Goal: Task Accomplishment & Management: Complete application form

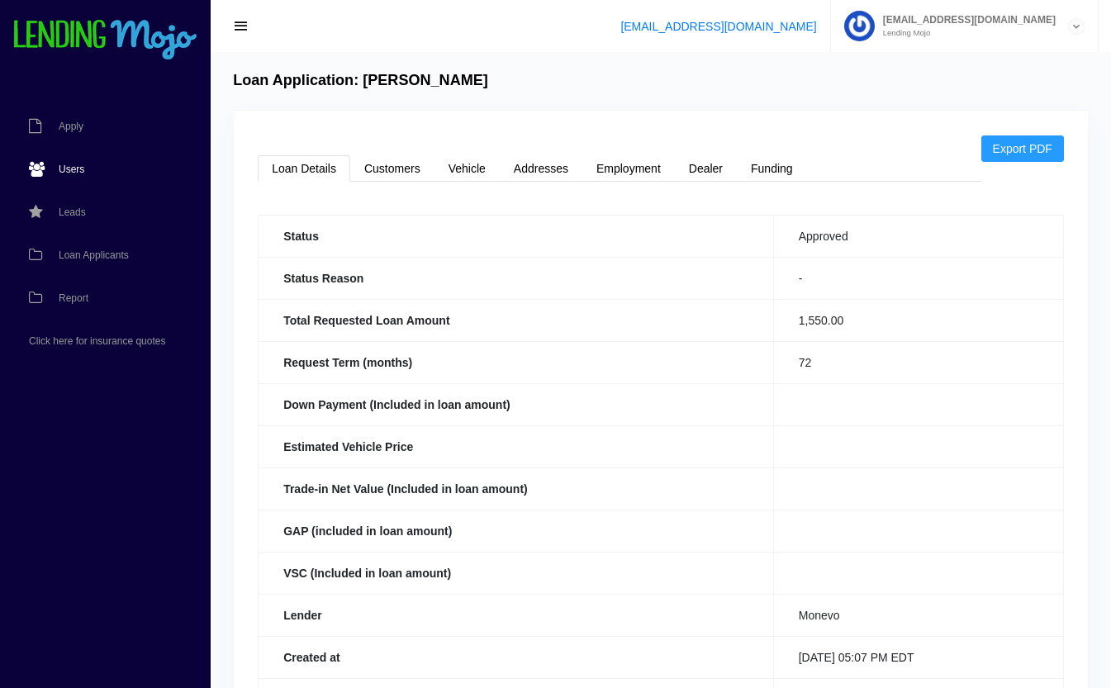
click at [63, 27] on span "Users" at bounding box center [72, 169] width 26 height 10
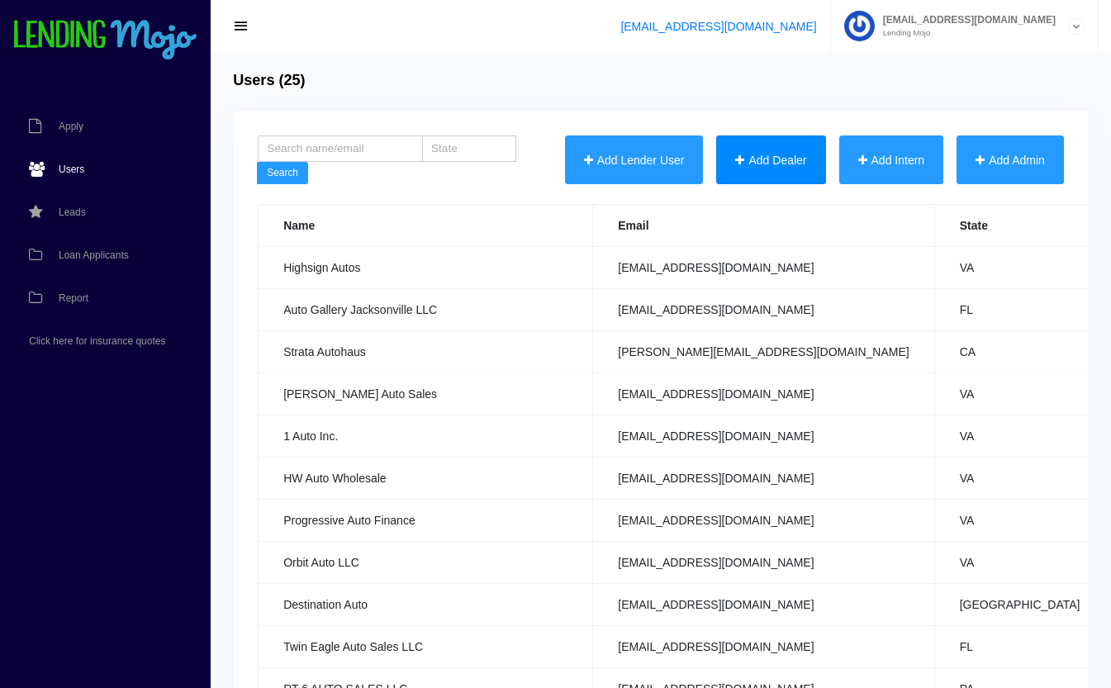
click at [751, 161] on button "Add Dealer" at bounding box center [770, 160] width 109 height 50
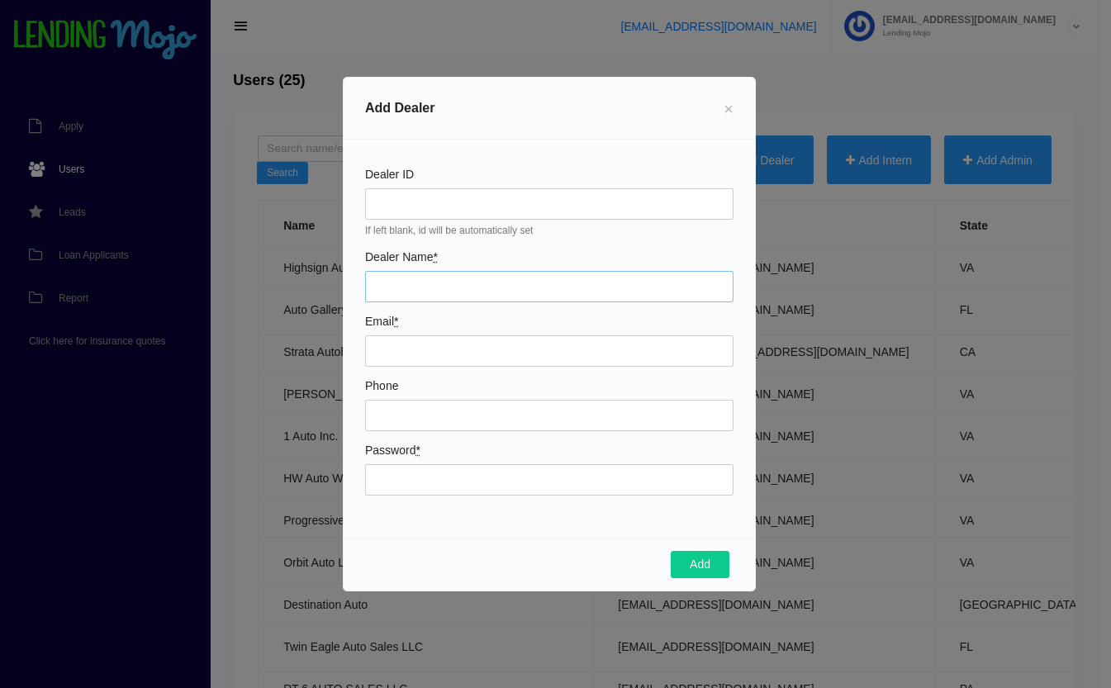
click at [389, 284] on input "Dealer Name *" at bounding box center [549, 286] width 368 height 31
type input "United Imports Inc."
type input "[EMAIL_ADDRESS][DOMAIN_NAME]"
type input "9047555890"
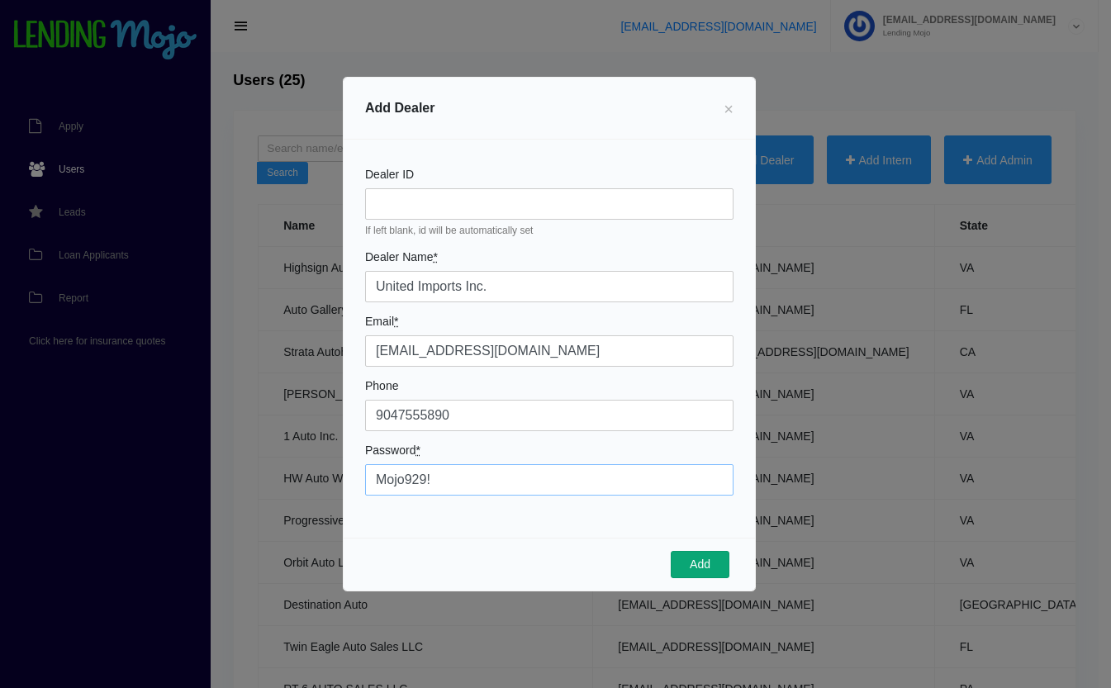
type input "Mojo929!"
click at [709, 560] on button "Add" at bounding box center [700, 565] width 59 height 28
